Goal: Task Accomplishment & Management: Complete application form

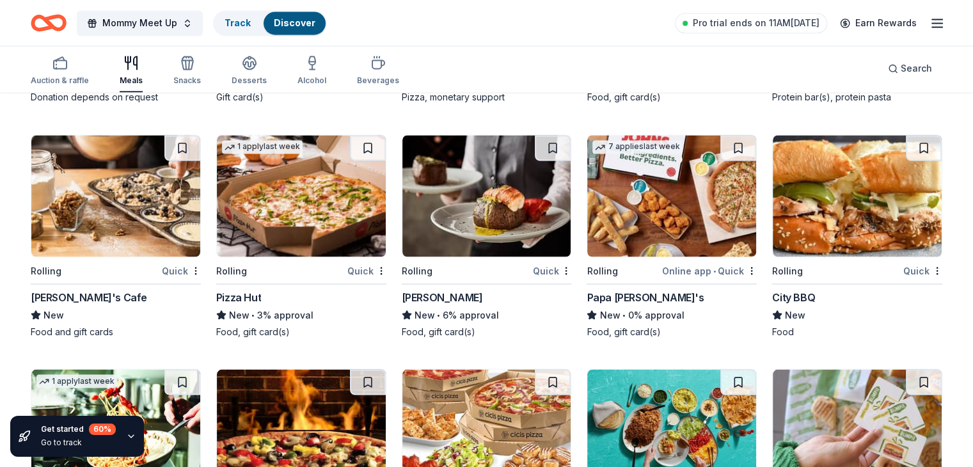
scroll to position [2327, 0]
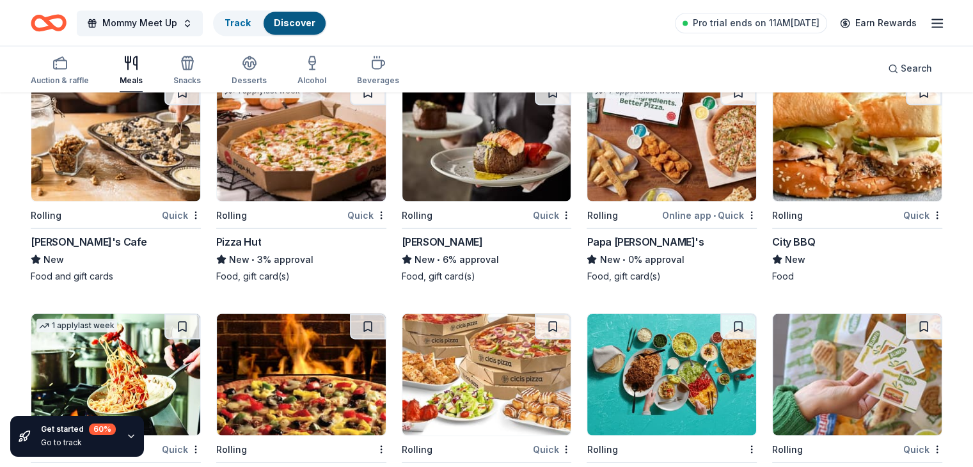
click at [315, 249] on div "Pizza Hut" at bounding box center [301, 240] width 170 height 15
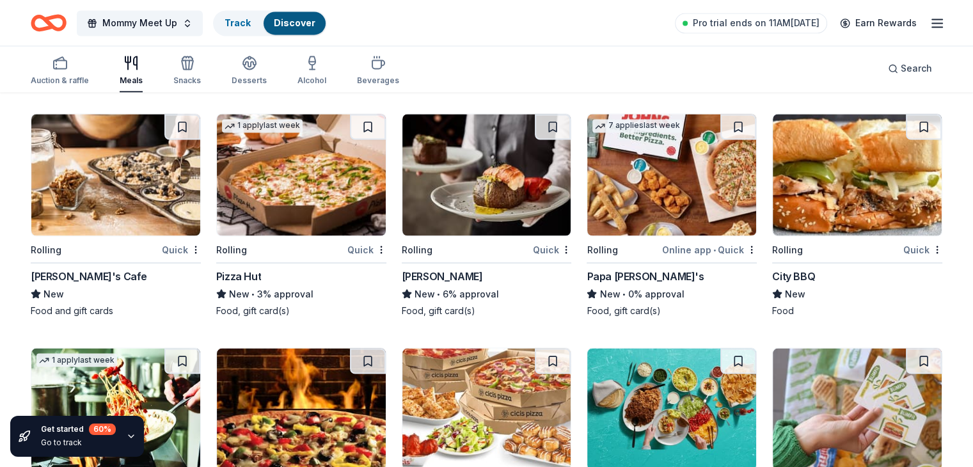
scroll to position [2263, 0]
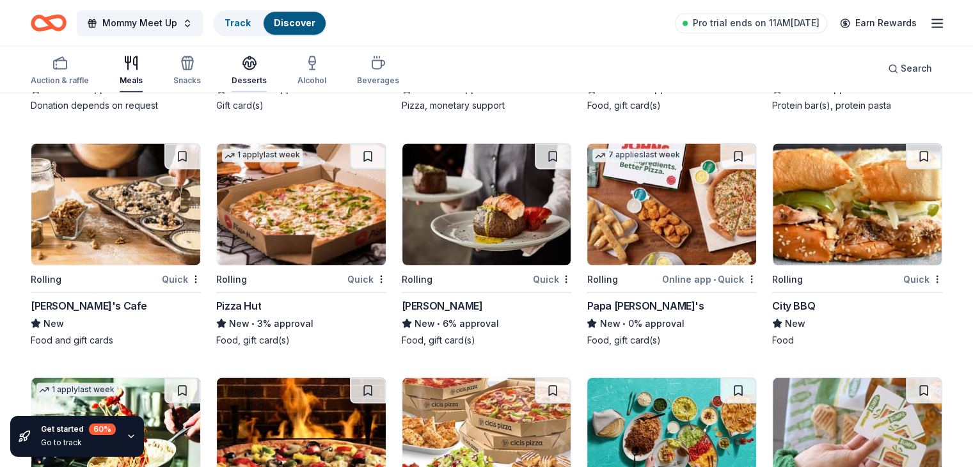
click at [260, 75] on div "Desserts" at bounding box center [249, 80] width 35 height 10
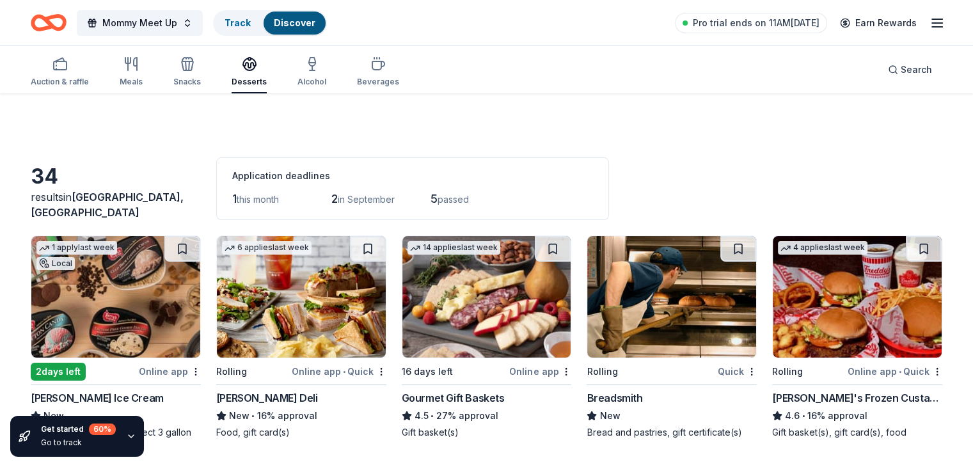
scroll to position [64, 0]
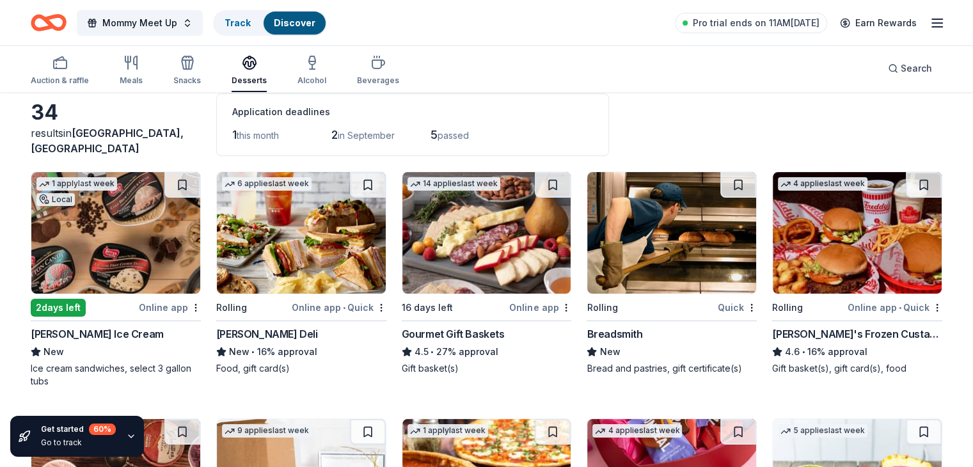
click at [153, 292] on img at bounding box center [115, 233] width 169 height 122
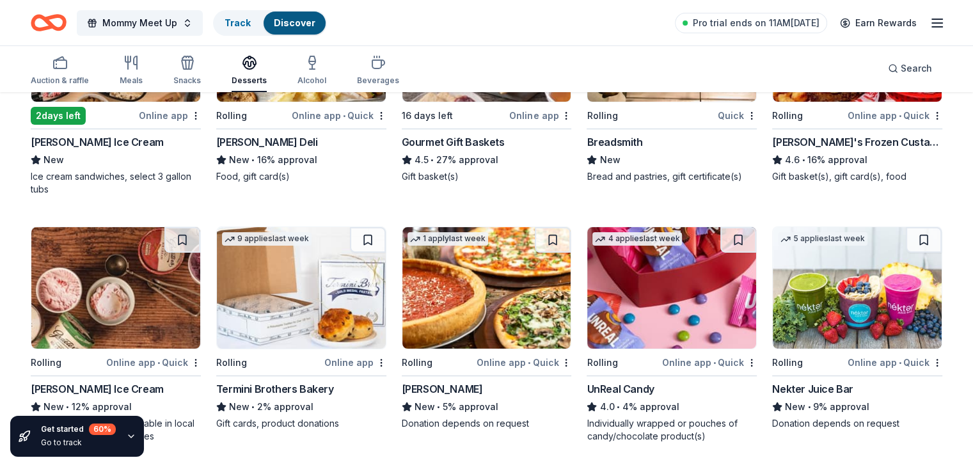
scroll to position [320, 0]
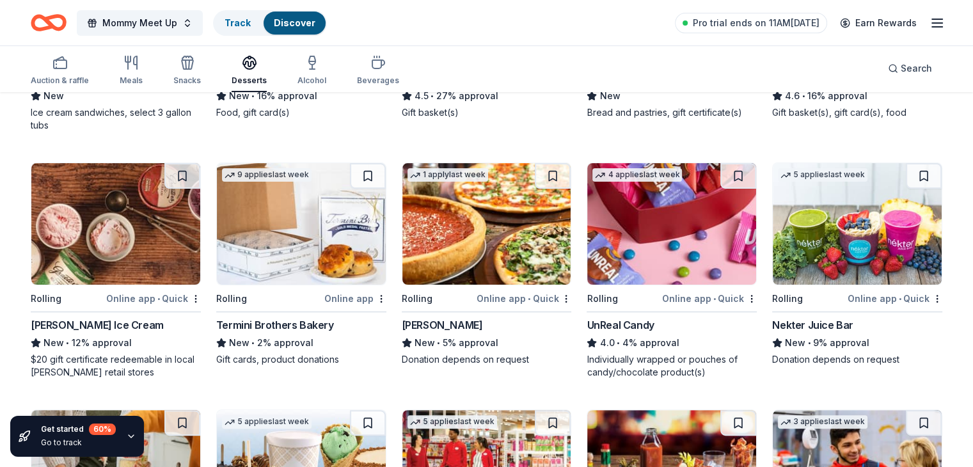
click at [125, 317] on div "Graeter's Ice Cream" at bounding box center [97, 324] width 133 height 15
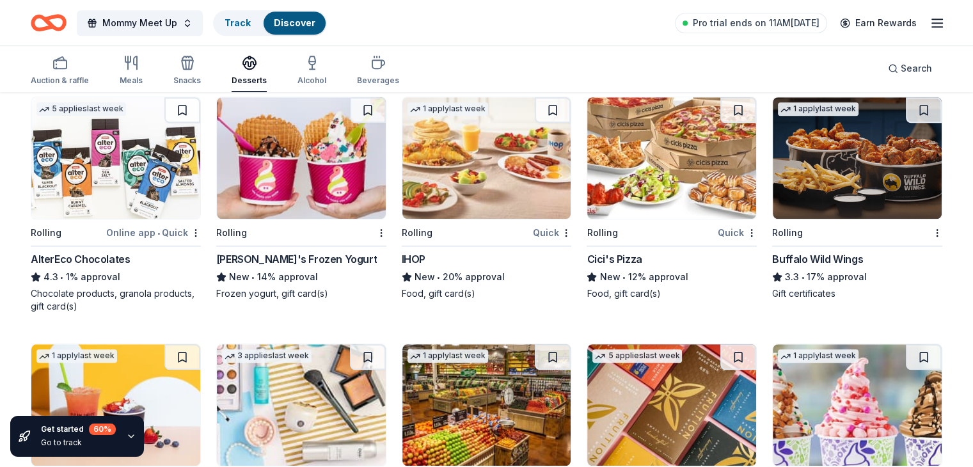
scroll to position [1030, 0]
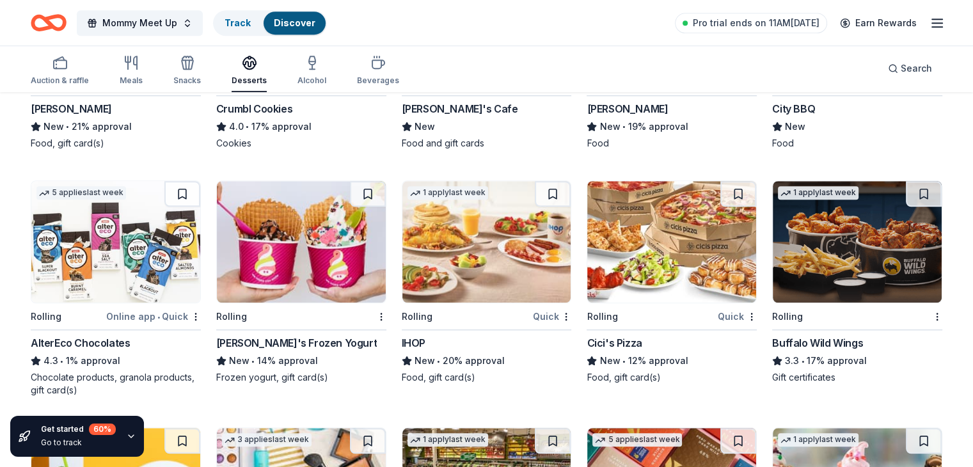
drag, startPoint x: 267, startPoint y: 340, endPoint x: 239, endPoint y: 272, distance: 73.7
click at [239, 272] on img at bounding box center [301, 242] width 169 height 122
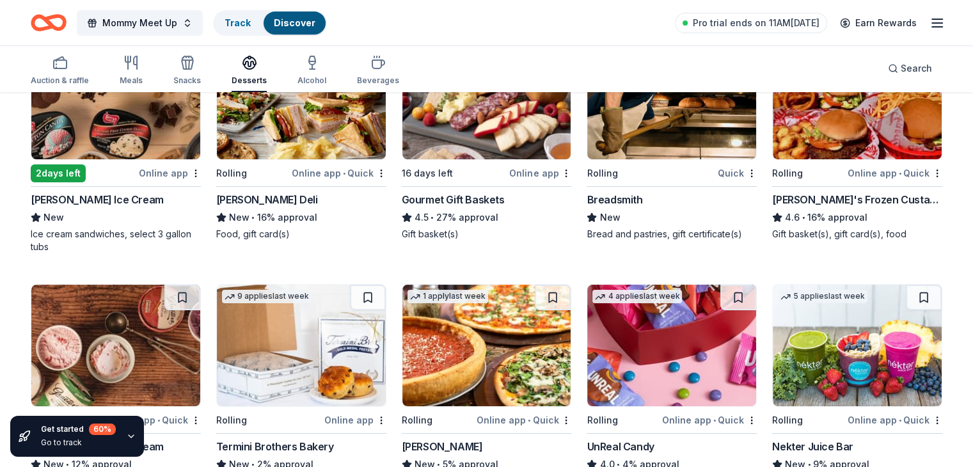
scroll to position [134, 0]
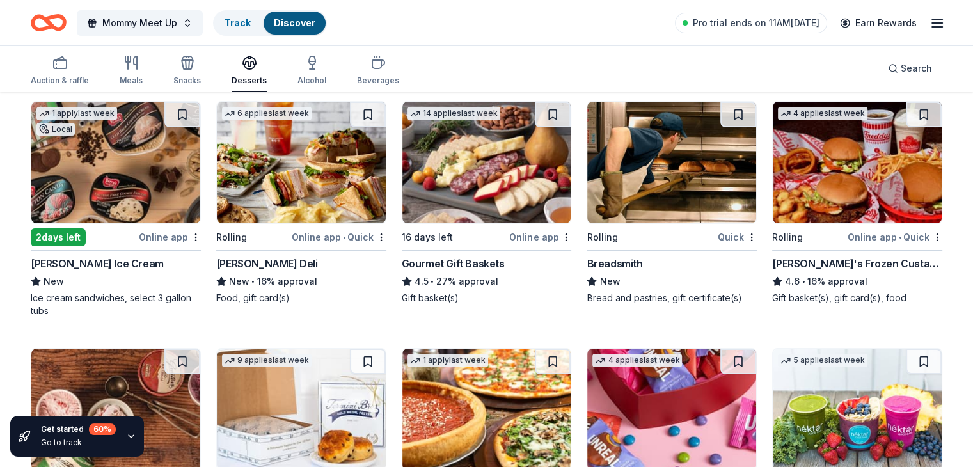
drag, startPoint x: 441, startPoint y: 255, endPoint x: 443, endPoint y: 242, distance: 12.9
click at [443, 242] on div "16 days left" at bounding box center [427, 237] width 51 height 15
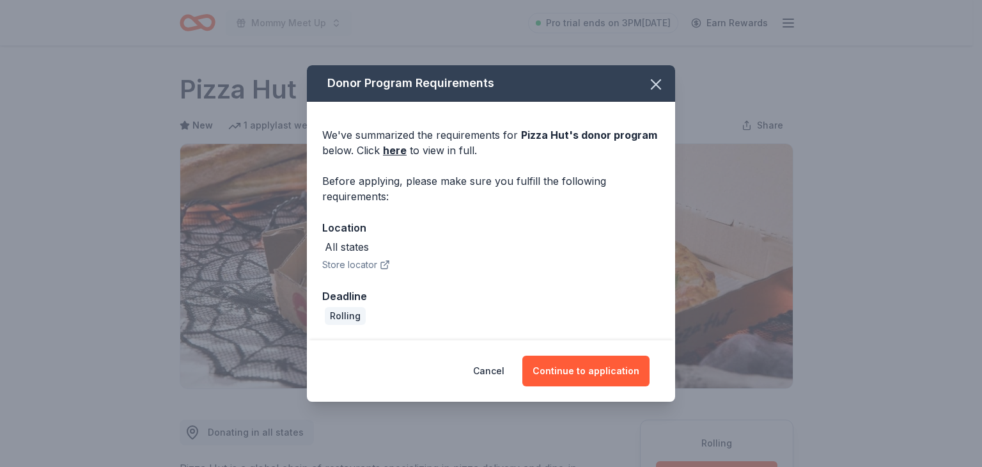
scroll to position [64, 0]
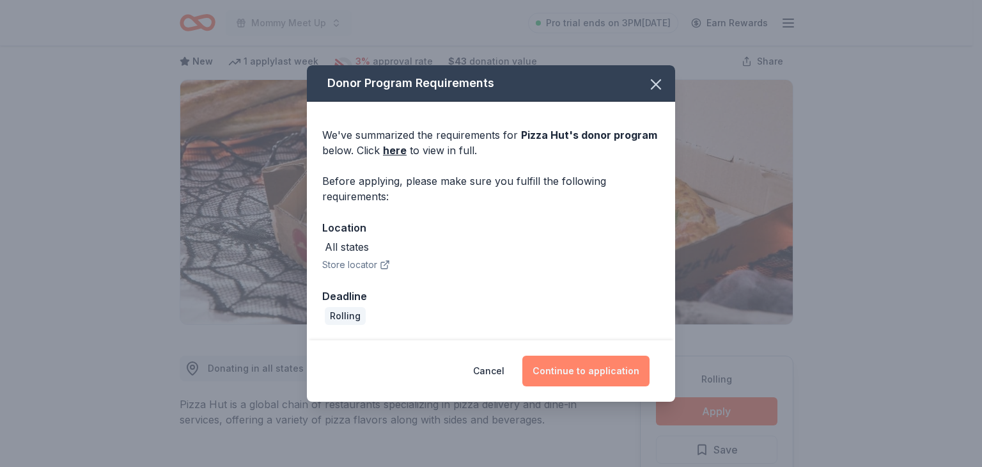
click at [573, 366] on button "Continue to application" at bounding box center [585, 371] width 127 height 31
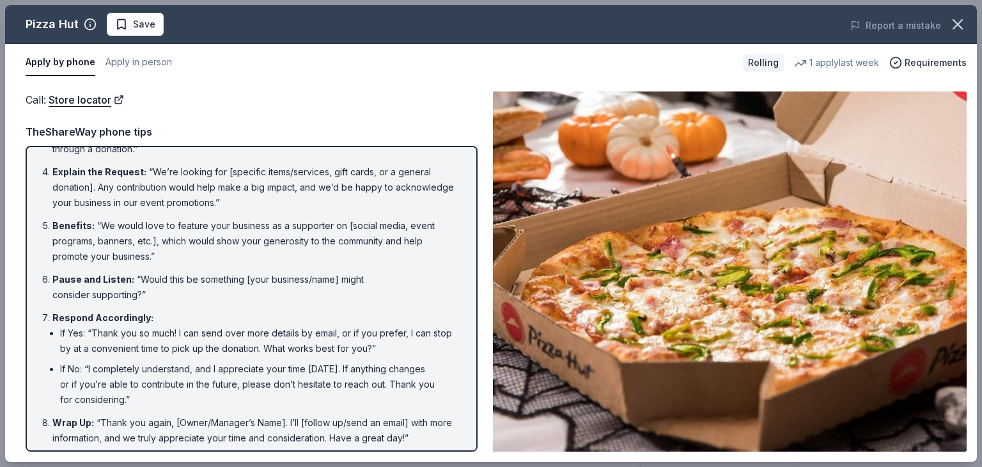
scroll to position [143, 0]
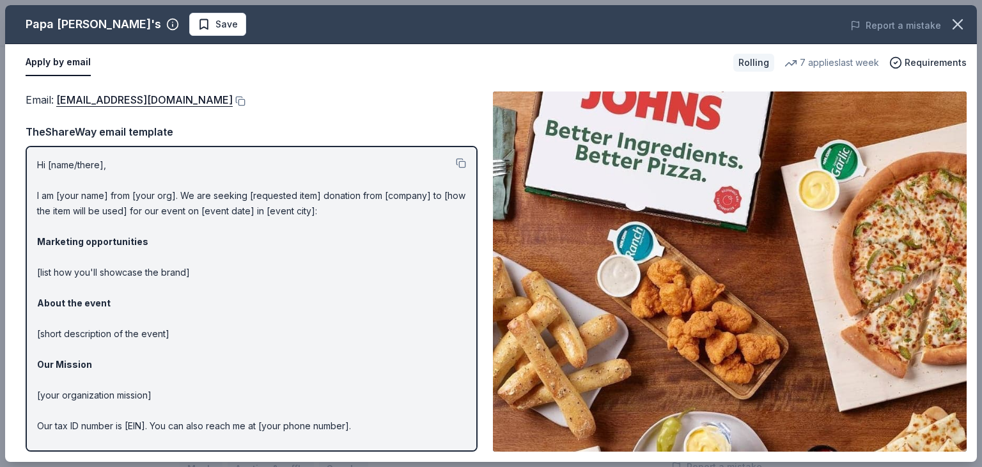
scroll to position [38, 0]
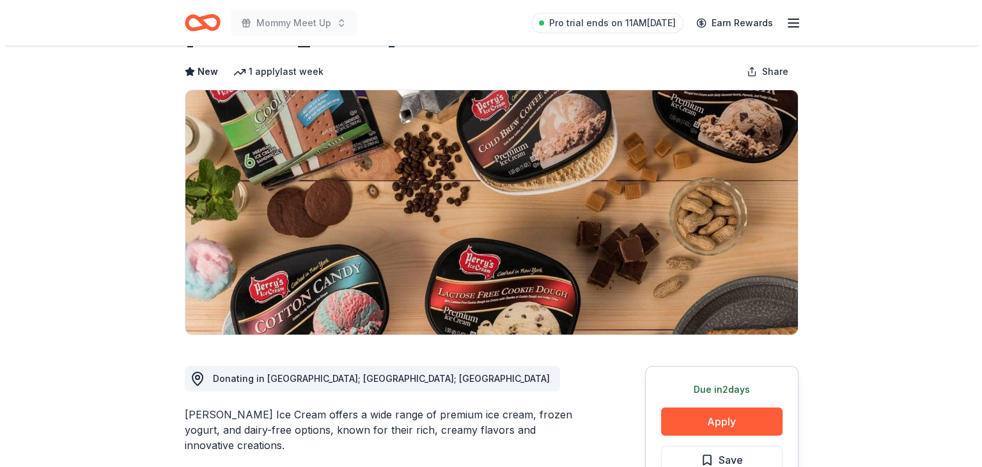
scroll to position [128, 0]
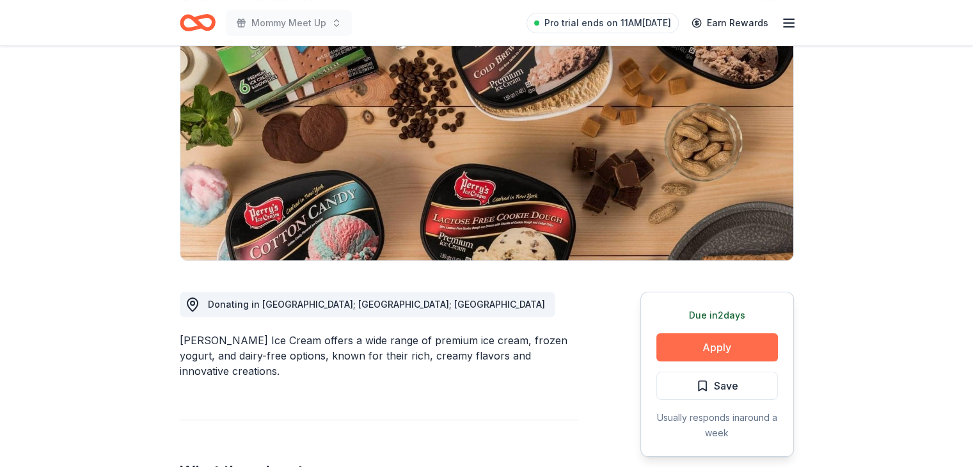
click at [693, 354] on button "Apply" at bounding box center [717, 347] width 122 height 28
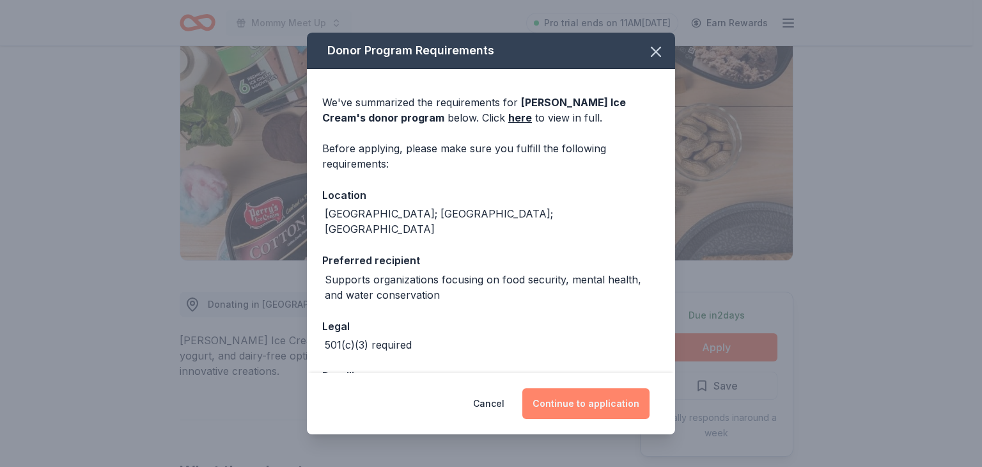
click at [583, 401] on button "Continue to application" at bounding box center [585, 403] width 127 height 31
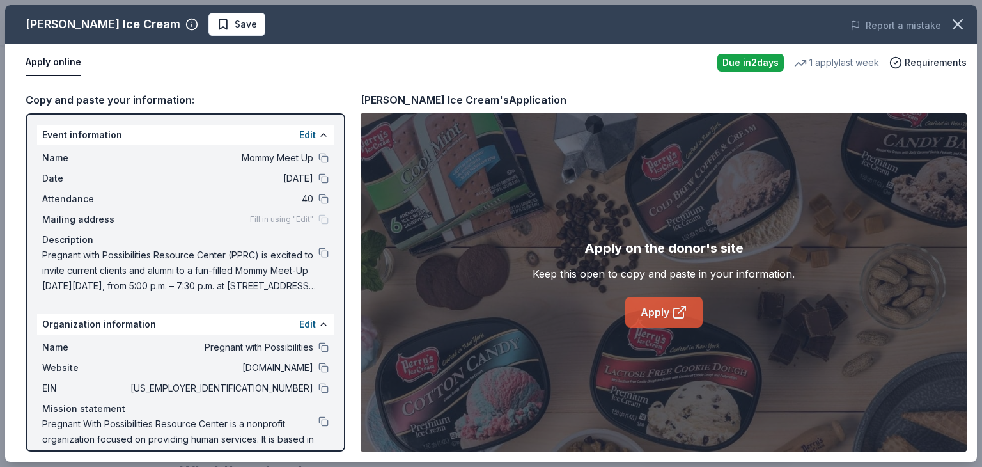
click at [661, 318] on link "Apply" at bounding box center [663, 312] width 77 height 31
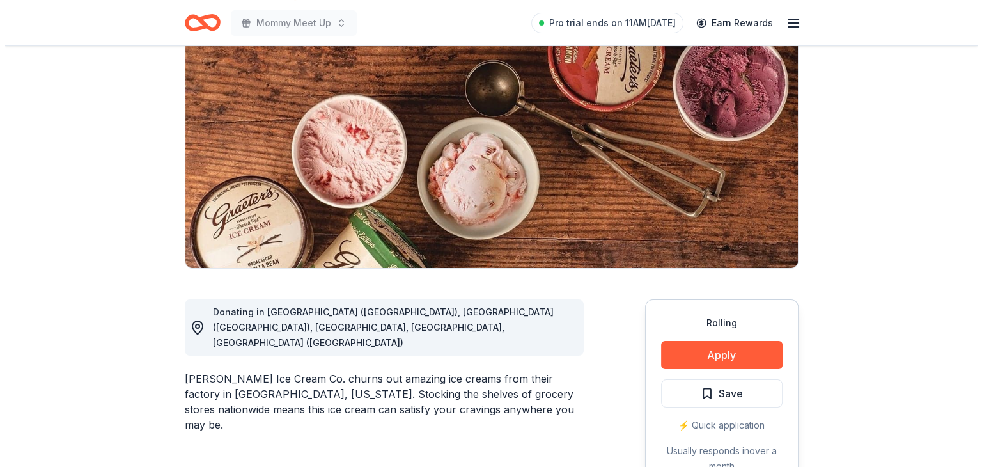
scroll to position [128, 0]
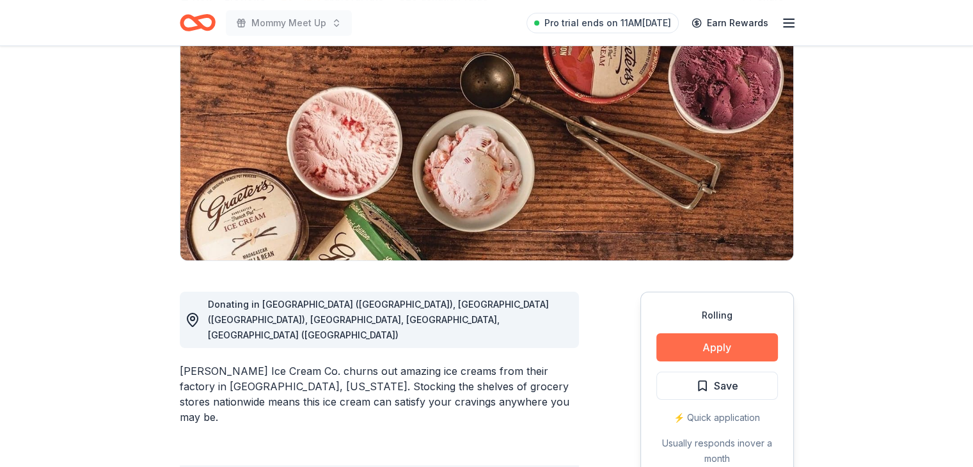
click at [686, 349] on button "Apply" at bounding box center [717, 347] width 122 height 28
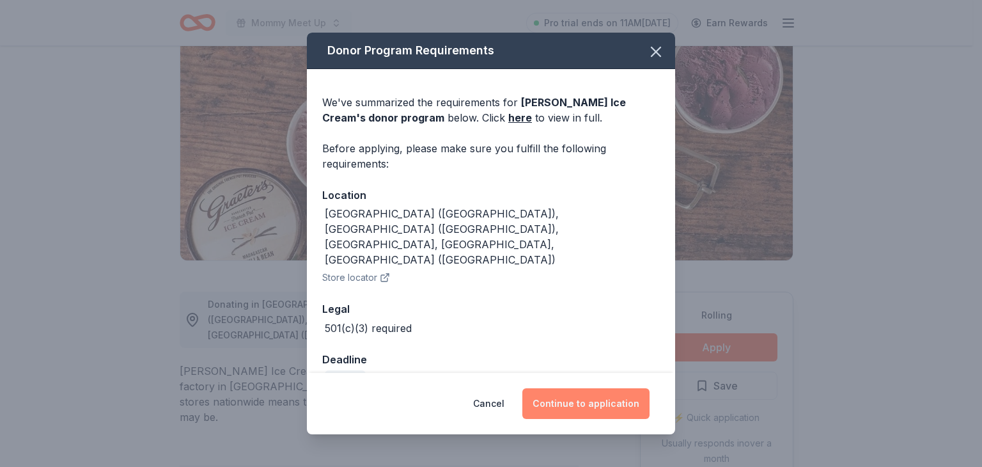
click at [576, 400] on button "Continue to application" at bounding box center [585, 403] width 127 height 31
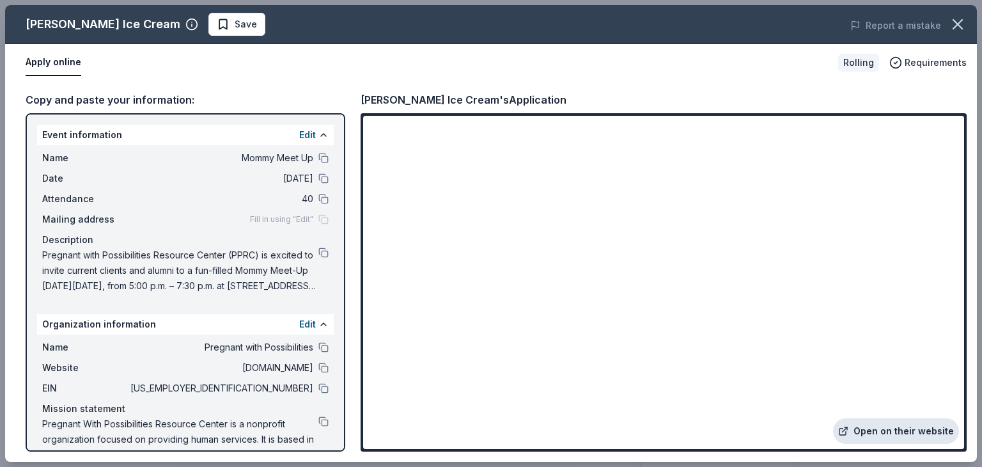
click at [918, 427] on link "Open on their website" at bounding box center [896, 431] width 126 height 26
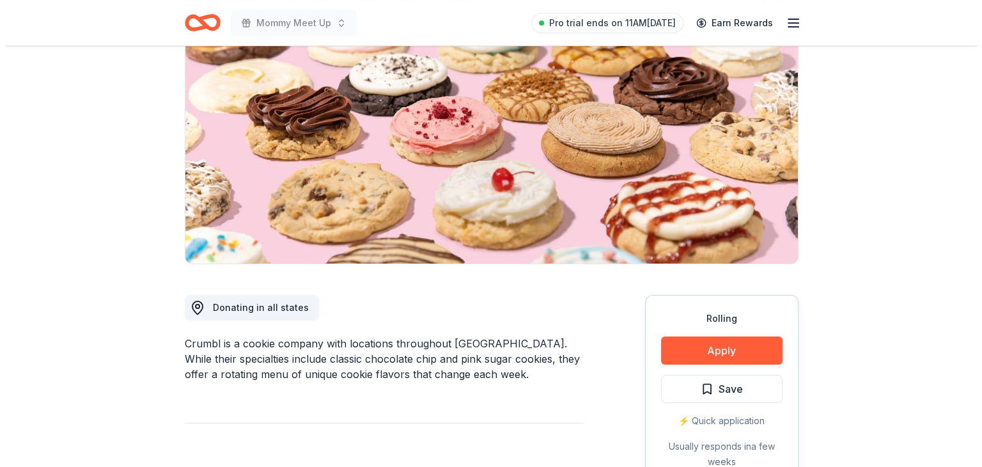
scroll to position [128, 0]
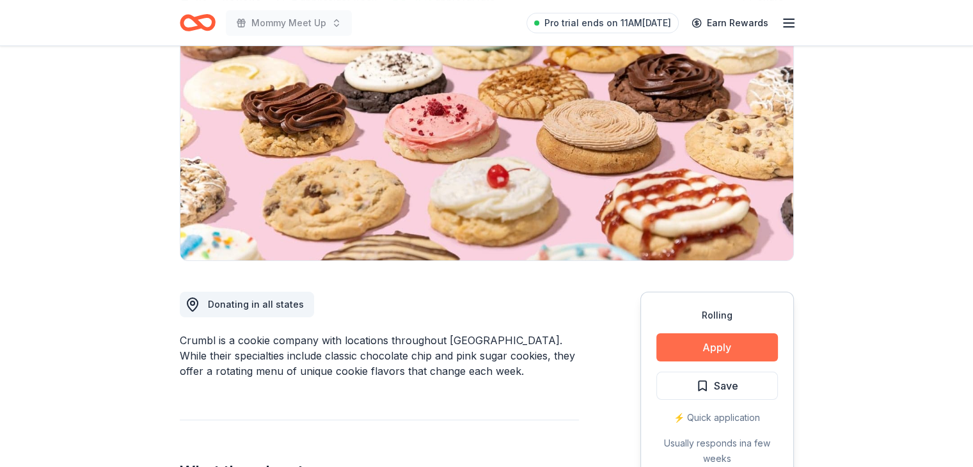
click at [752, 340] on button "Apply" at bounding box center [717, 347] width 122 height 28
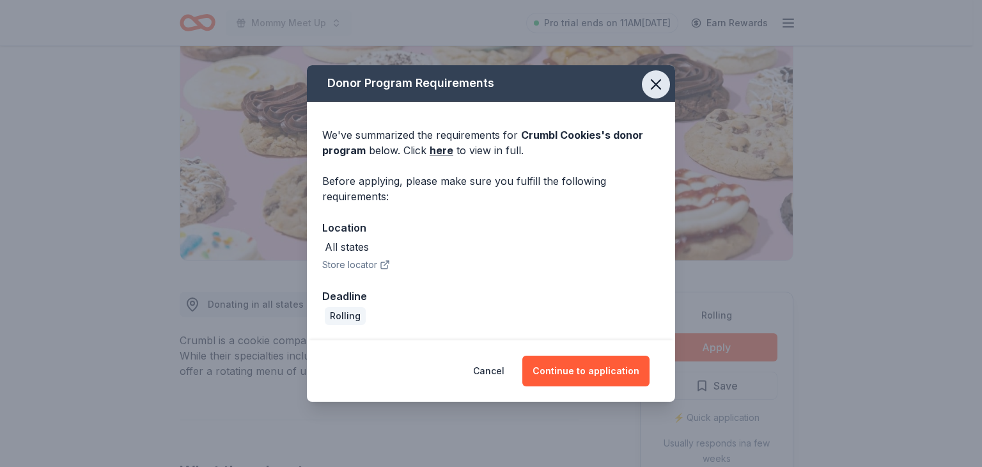
click at [643, 85] on button "button" at bounding box center [656, 84] width 28 height 28
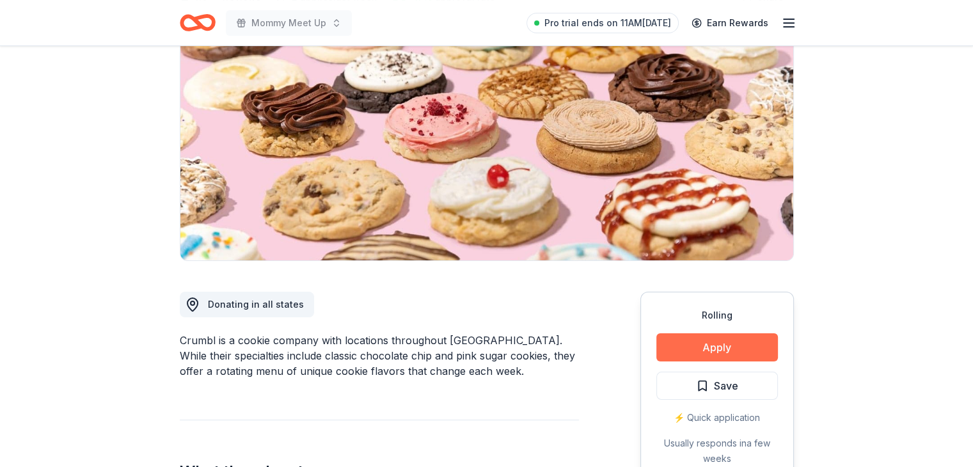
click at [692, 352] on button "Apply" at bounding box center [717, 347] width 122 height 28
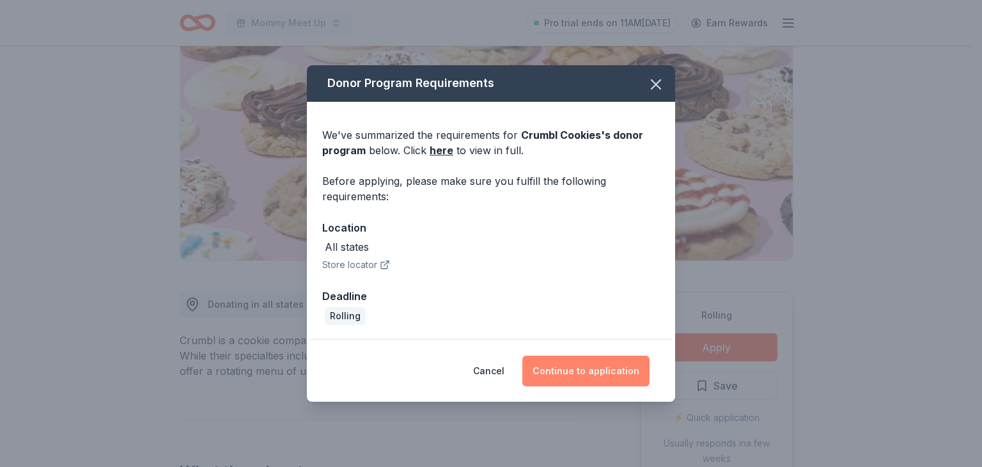
click at [594, 379] on button "Continue to application" at bounding box center [585, 371] width 127 height 31
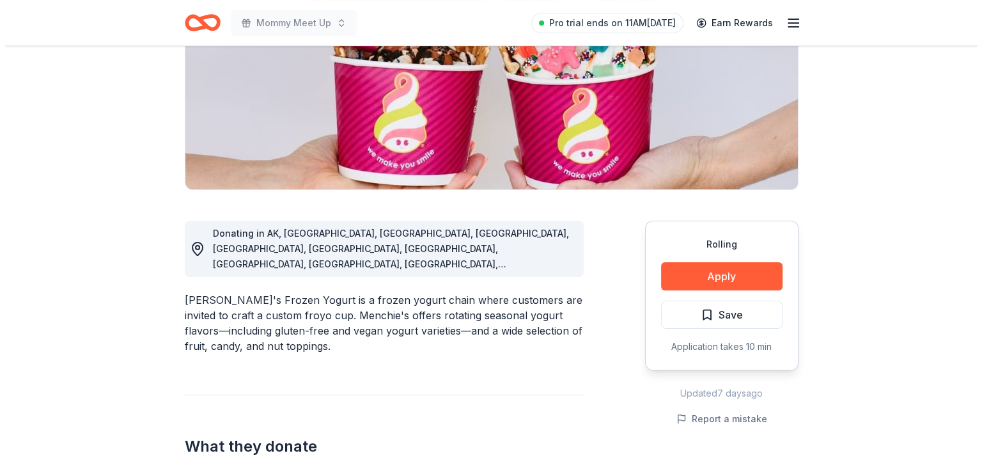
scroll to position [256, 0]
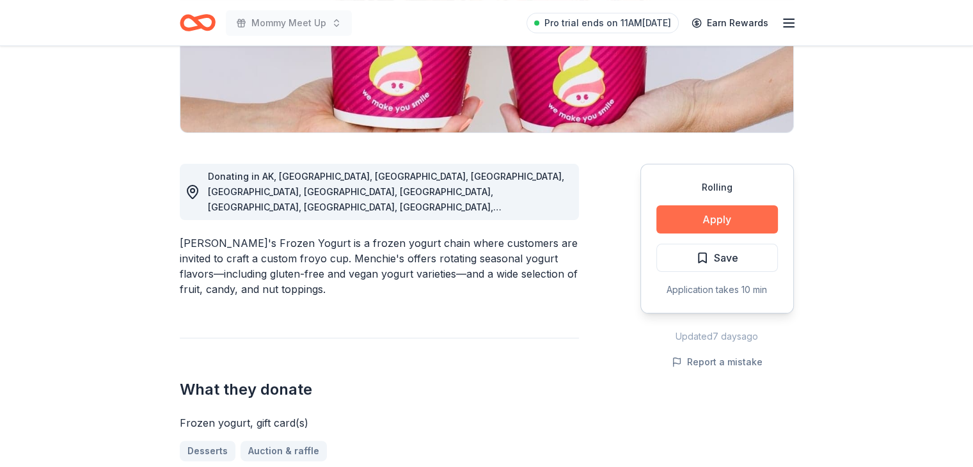
click at [684, 224] on button "Apply" at bounding box center [717, 219] width 122 height 28
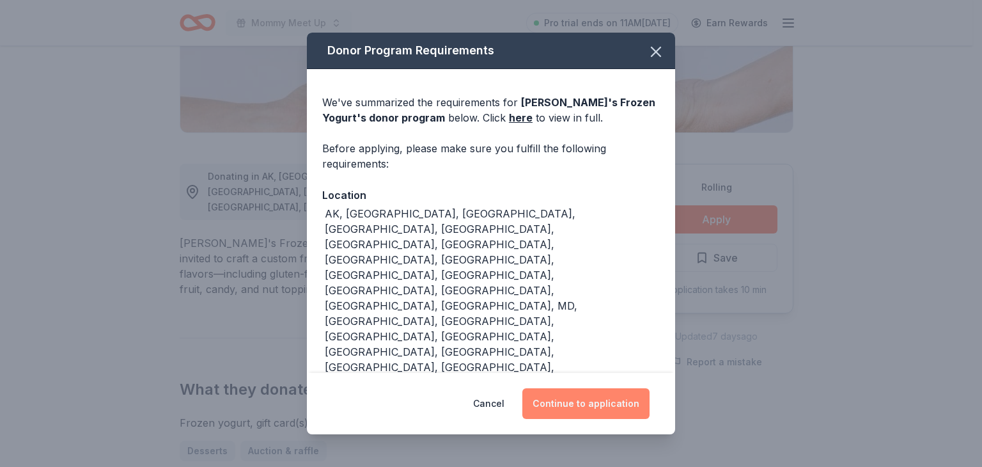
click at [596, 388] on button "Continue to application" at bounding box center [585, 403] width 127 height 31
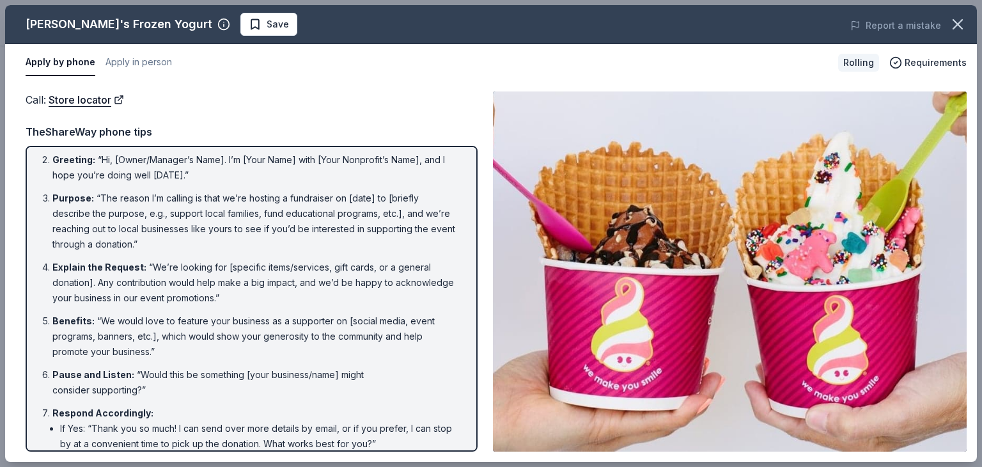
scroll to position [64, 0]
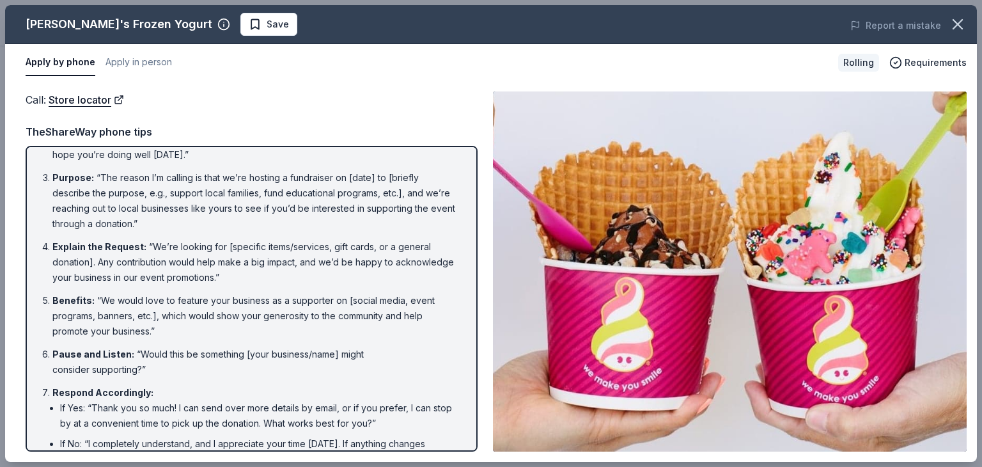
drag, startPoint x: 162, startPoint y: 24, endPoint x: 143, endPoint y: 29, distance: 19.9
click at [143, 29] on div "Menchie's Frozen Yogurt" at bounding box center [119, 24] width 187 height 20
click at [217, 22] on icon "button" at bounding box center [223, 24] width 13 height 13
click at [180, 114] on div "Call : Store locator TheShareWay phone tips Introduction : “Hello, this is [You…" at bounding box center [252, 271] width 452 height 360
click at [72, 100] on link "Store locator" at bounding box center [86, 99] width 75 height 17
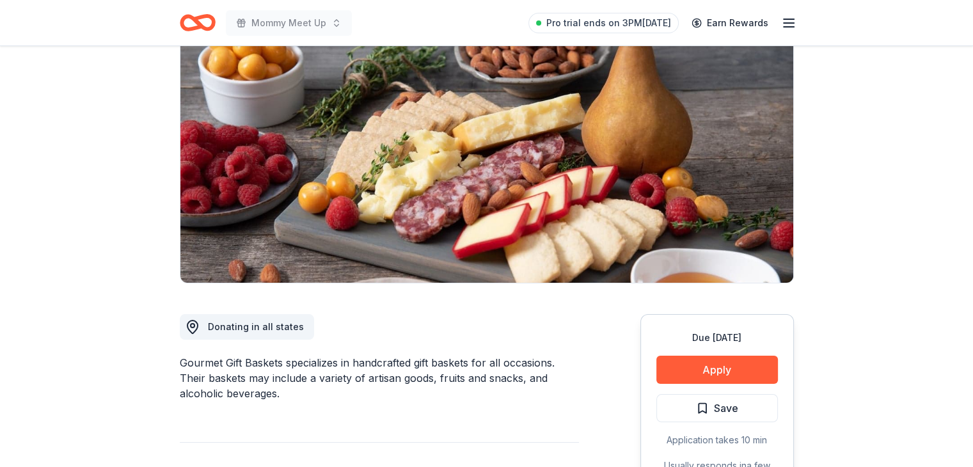
scroll to position [128, 0]
